Goal: Find specific fact: Find specific fact

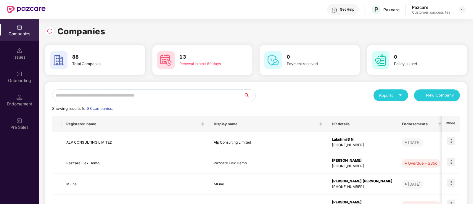
click at [139, 96] on input "text" at bounding box center [147, 95] width 191 height 12
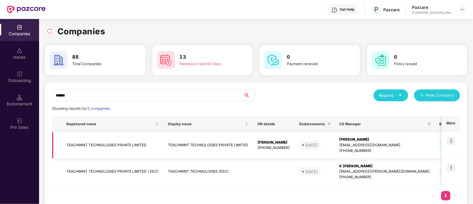
type input "******"
click at [454, 143] on img at bounding box center [451, 141] width 8 height 8
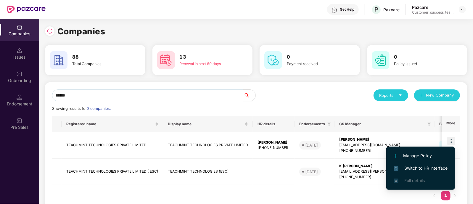
click at [427, 168] on span "Switch to HR interface" at bounding box center [420, 168] width 54 height 7
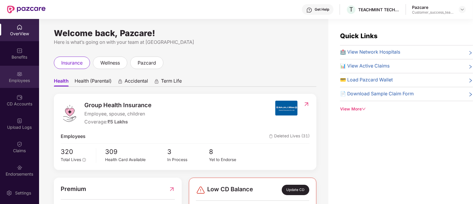
click at [22, 85] on div "Employees" at bounding box center [19, 77] width 39 height 22
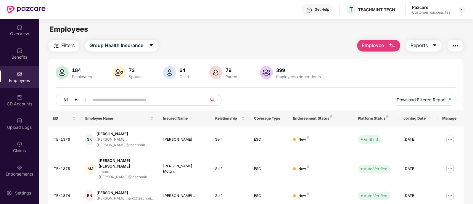
click at [93, 100] on input "text" at bounding box center [146, 99] width 106 height 9
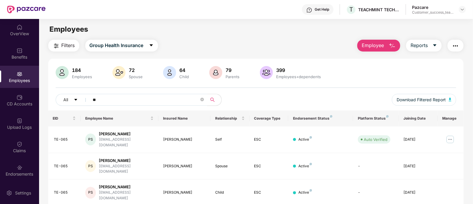
type input "*"
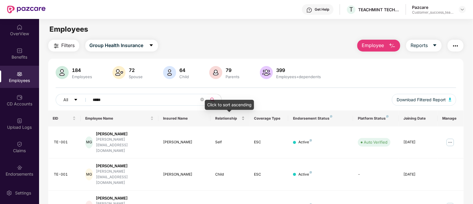
scroll to position [30, 0]
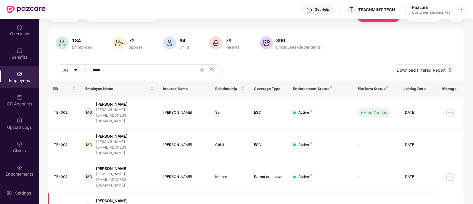
type input "*****"
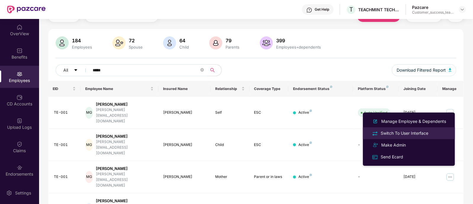
click at [419, 132] on div "Switch To User Interface" at bounding box center [404, 133] width 50 height 7
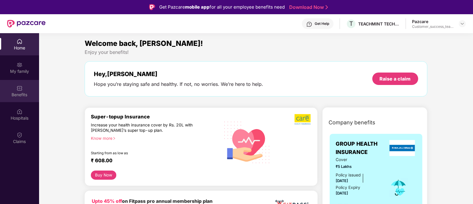
click at [28, 93] on div "Benefits" at bounding box center [19, 95] width 39 height 6
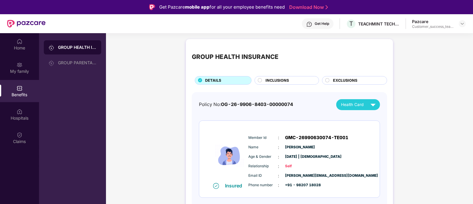
scroll to position [7, 0]
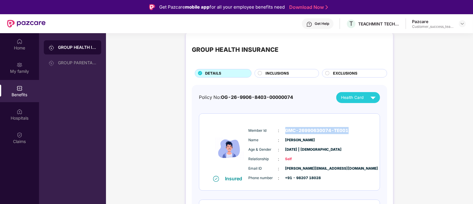
drag, startPoint x: 285, startPoint y: 131, endPoint x: 346, endPoint y: 131, distance: 60.6
click at [346, 131] on span "GMC-26990630074-TE001" at bounding box center [316, 130] width 63 height 7
copy span "GMC-26990630074-TE001"
